Goal: Transaction & Acquisition: Subscribe to service/newsletter

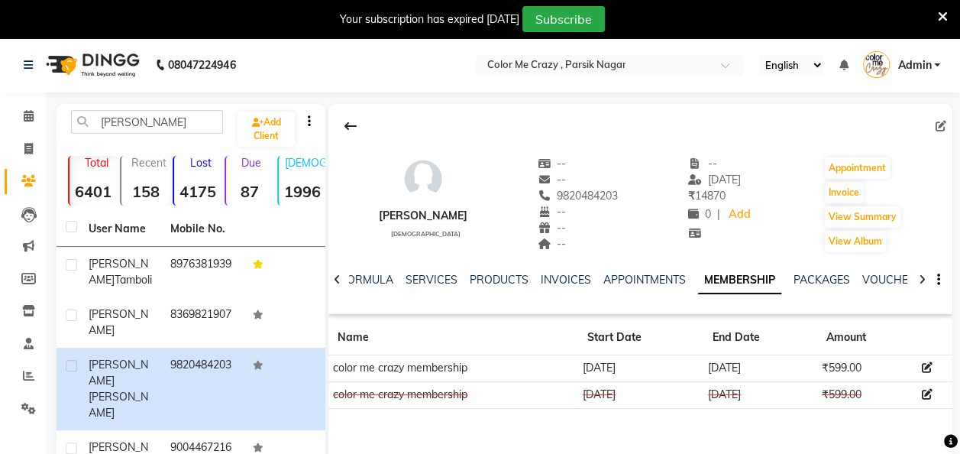
click at [936, 18] on div "Your subscription has expired [DATE] Subscribe" at bounding box center [472, 19] width 932 height 26
click at [207, 120] on input "[PERSON_NAME]" at bounding box center [147, 122] width 152 height 24
type input "s"
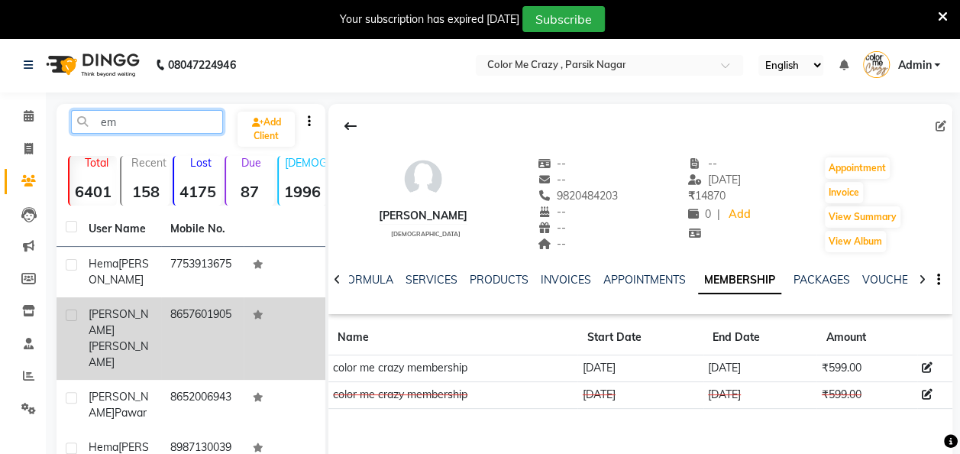
type input "em"
click at [124, 310] on span "[PERSON_NAME]" at bounding box center [119, 322] width 60 height 30
